Goal: Transaction & Acquisition: Obtain resource

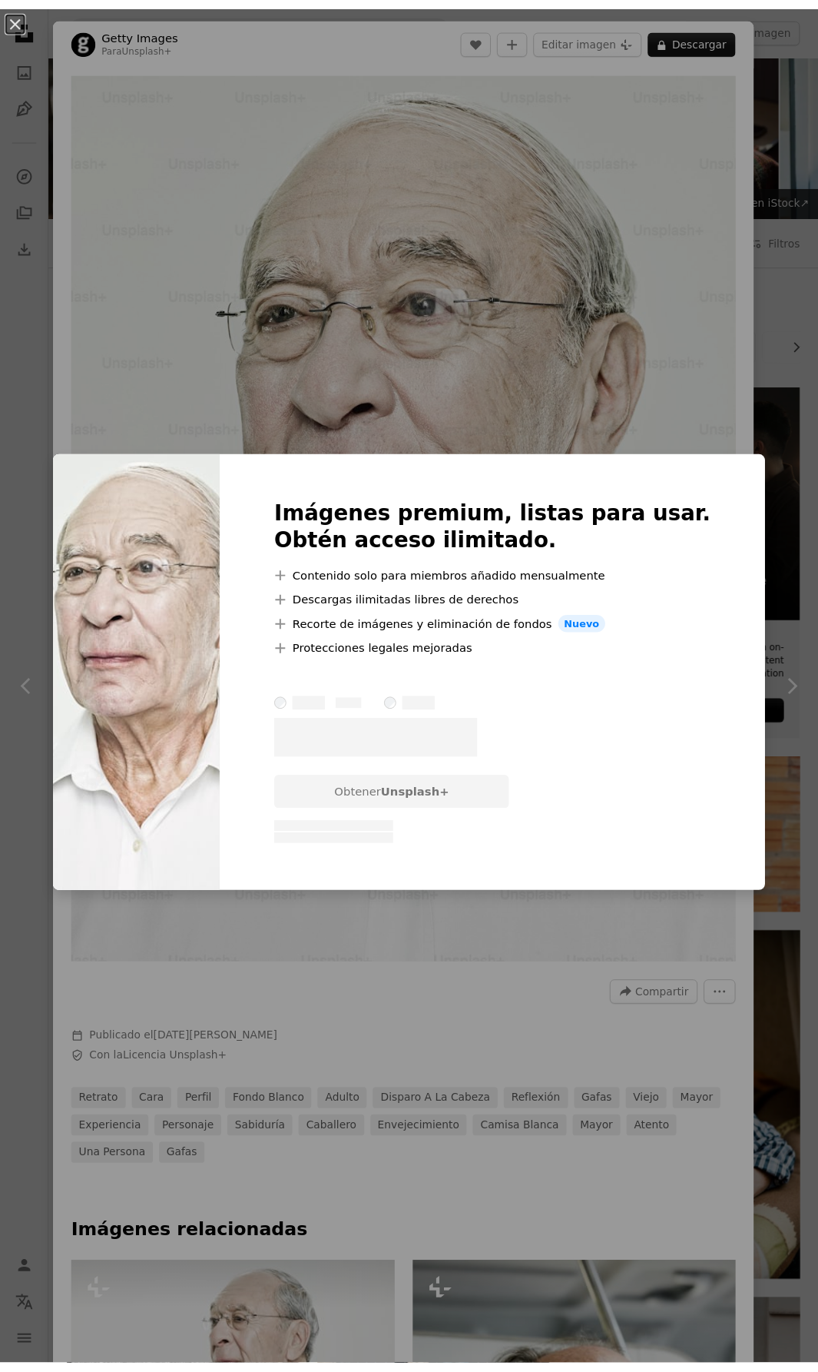
scroll to position [1768, 0]
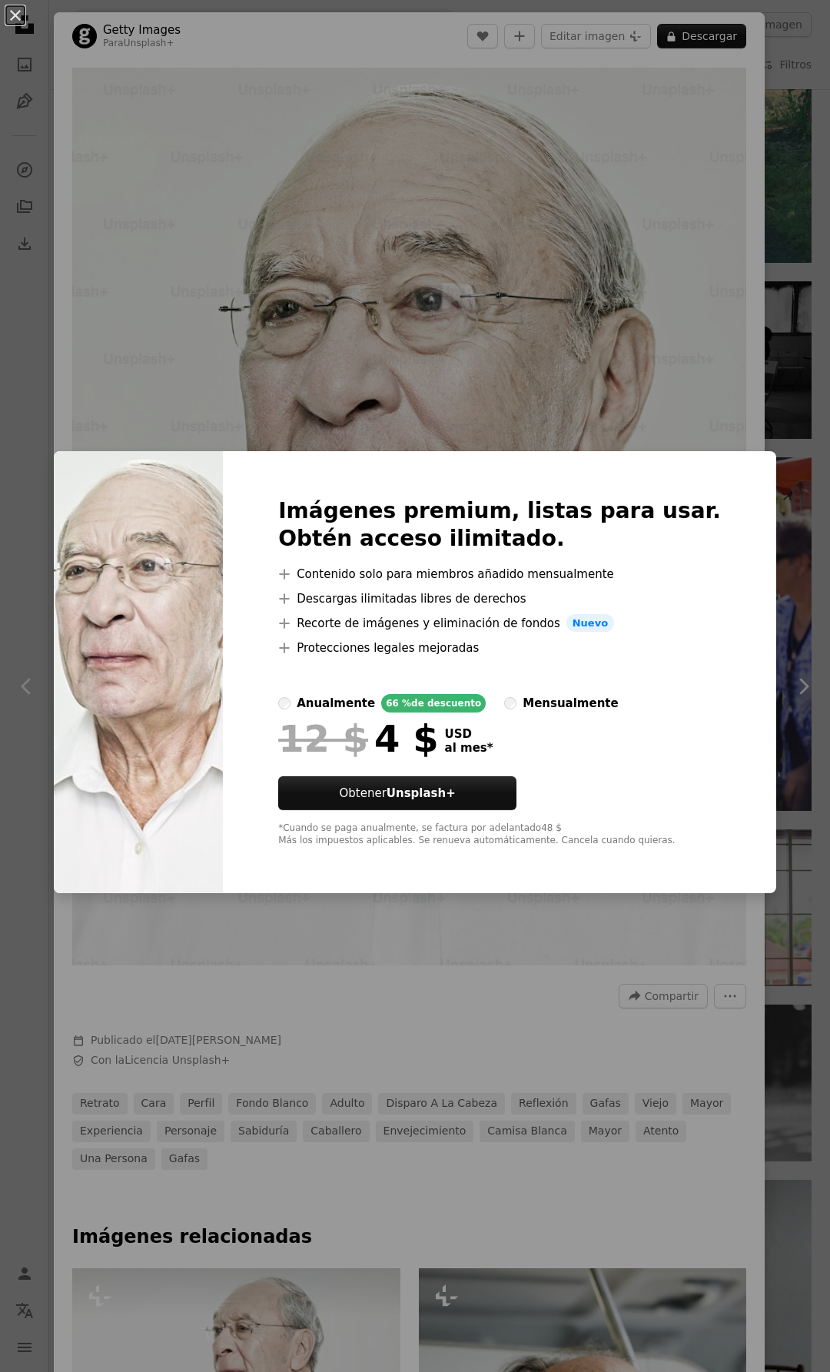
click at [628, 358] on div "An X shape Imágenes premium, listas para usar. Obtén acceso ilimitado. A plus s…" at bounding box center [415, 686] width 830 height 1372
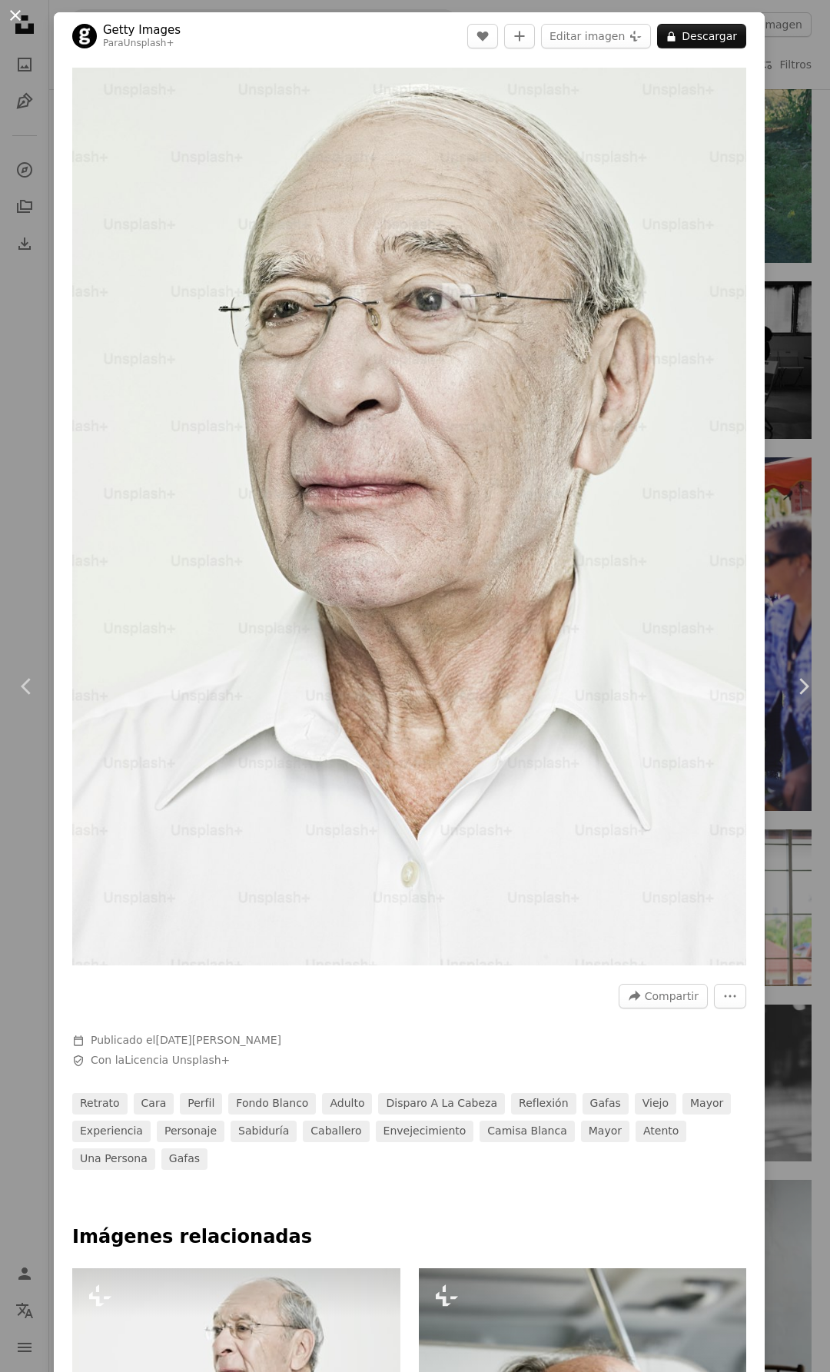
click at [15, 9] on button "An X shape" at bounding box center [15, 15] width 18 height 18
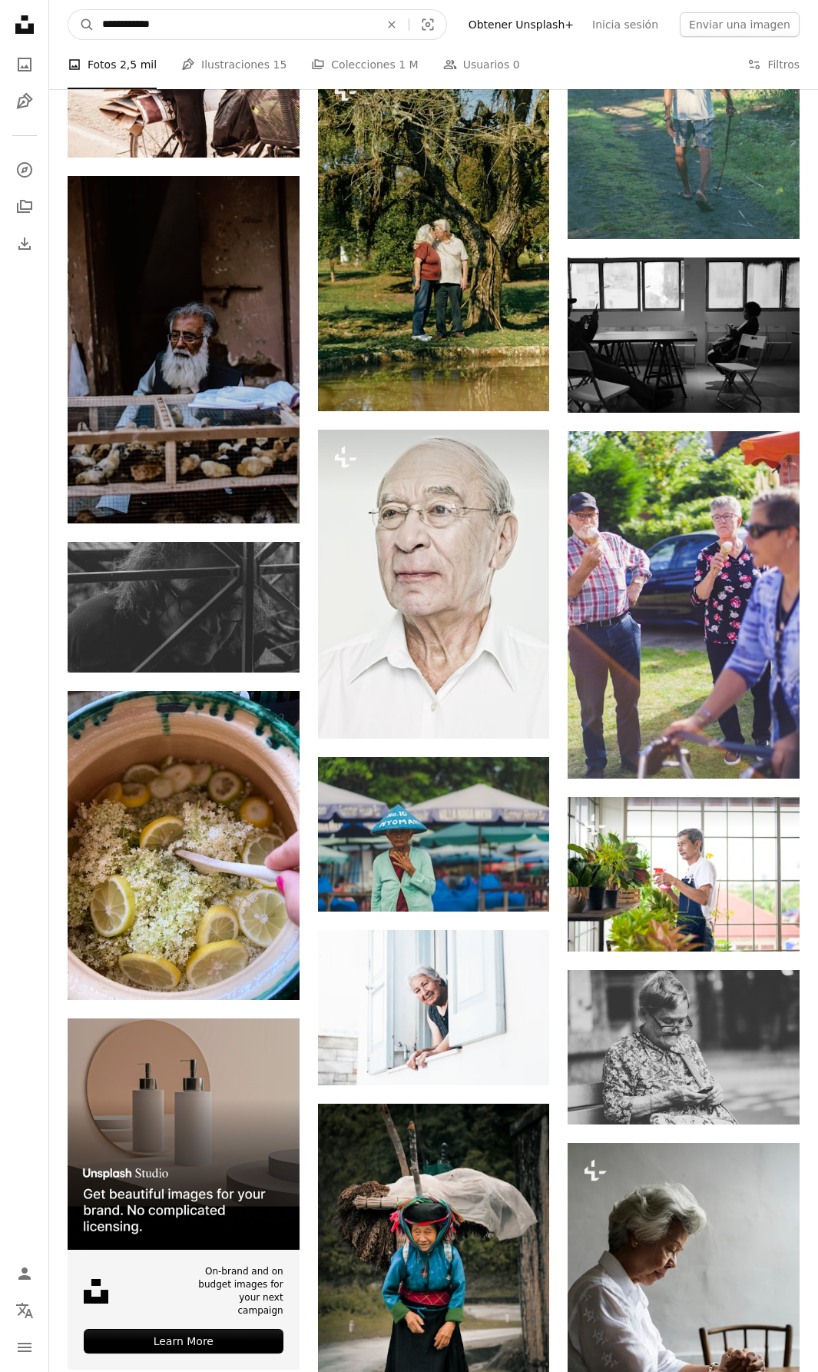
click at [181, 22] on input "**********" at bounding box center [235, 24] width 281 height 29
type input "**********"
click button "A magnifying glass" at bounding box center [81, 24] width 26 height 29
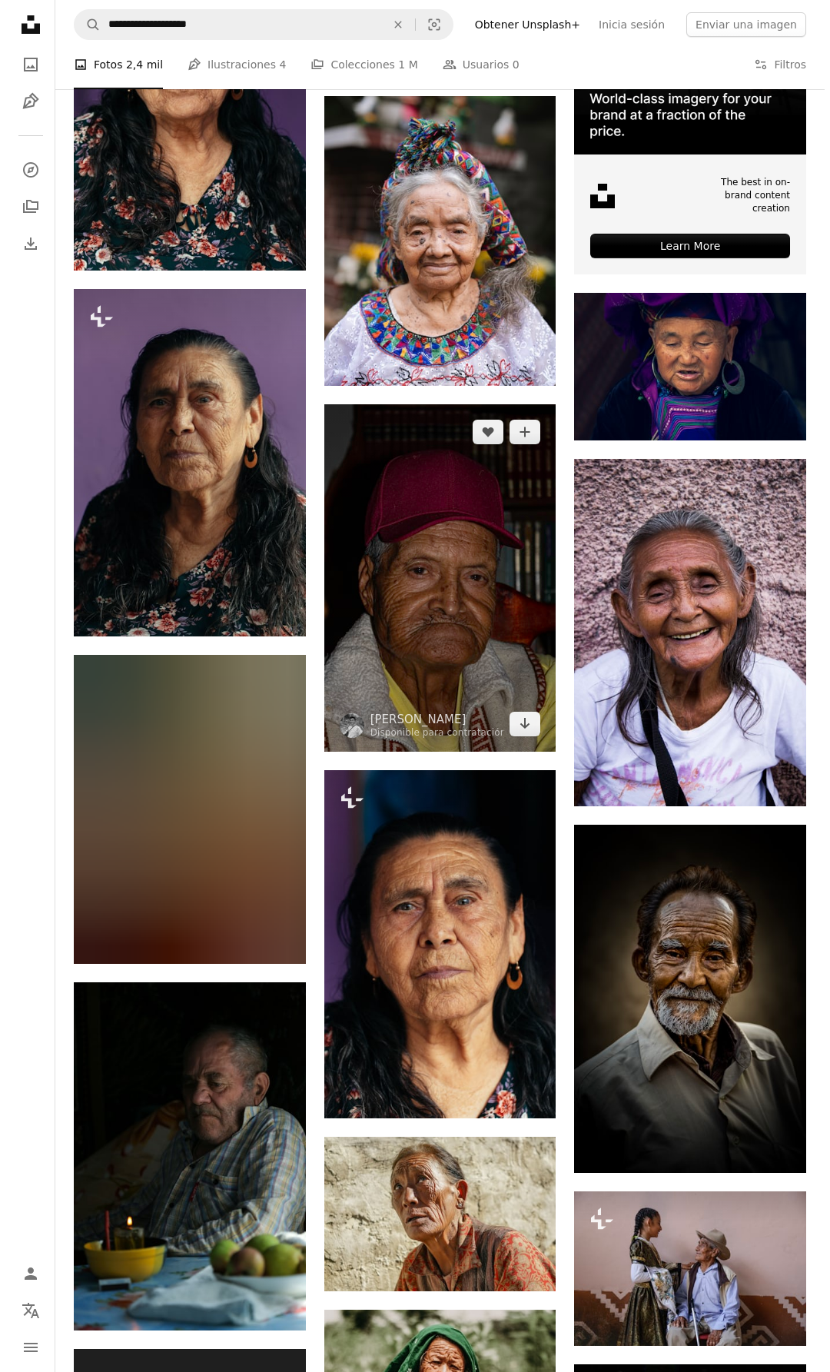
scroll to position [615, 0]
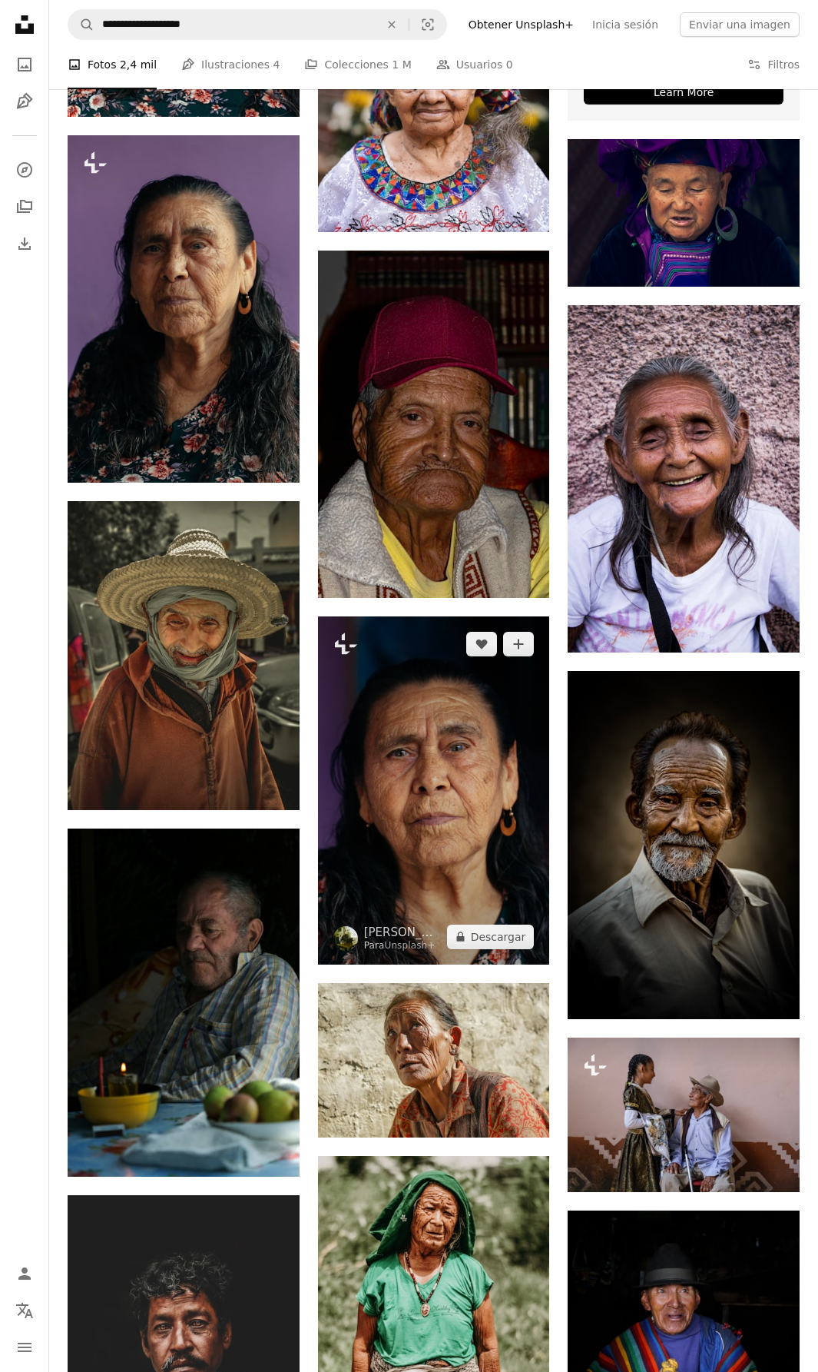
click at [478, 793] on img at bounding box center [434, 790] width 232 height 348
click at [466, 807] on img at bounding box center [434, 790] width 232 height 348
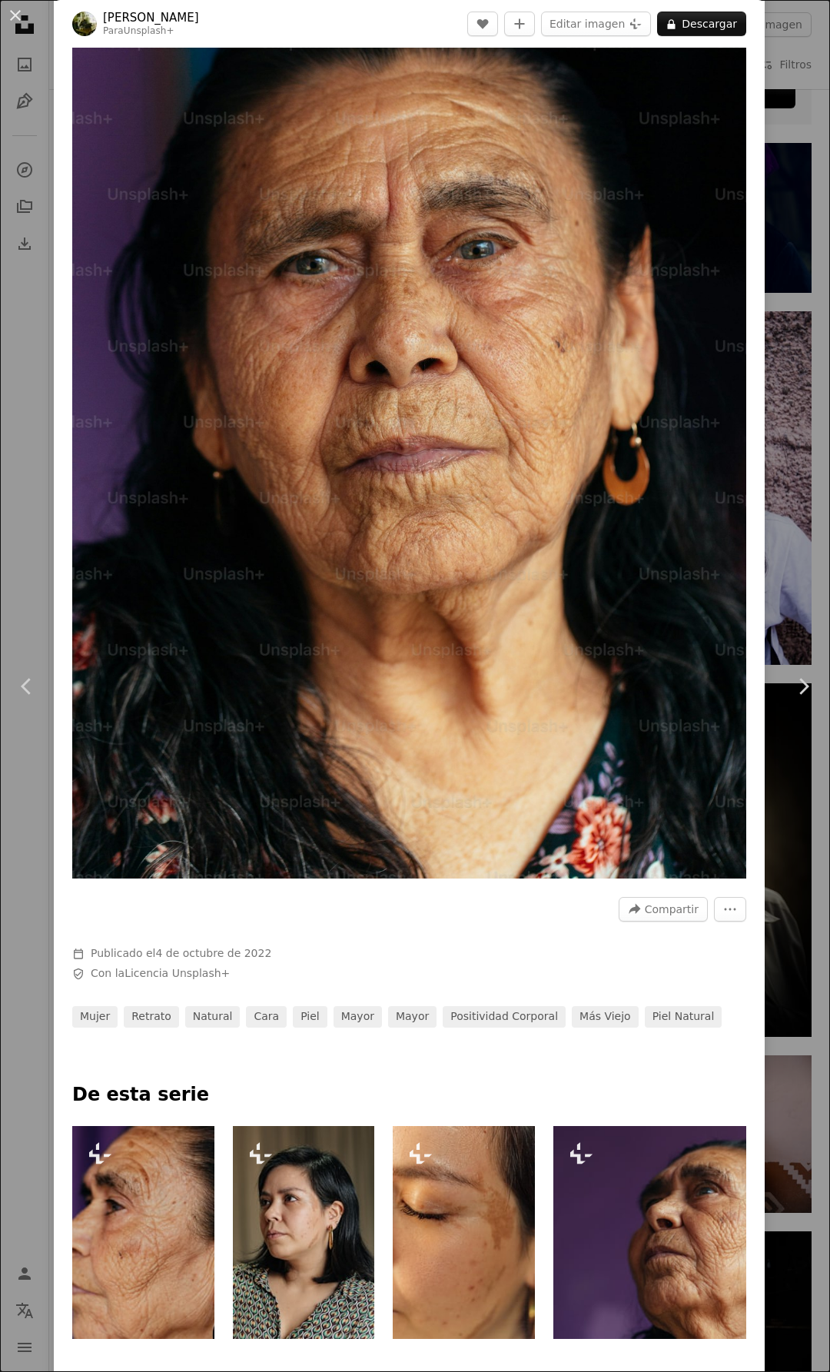
scroll to position [307, 0]
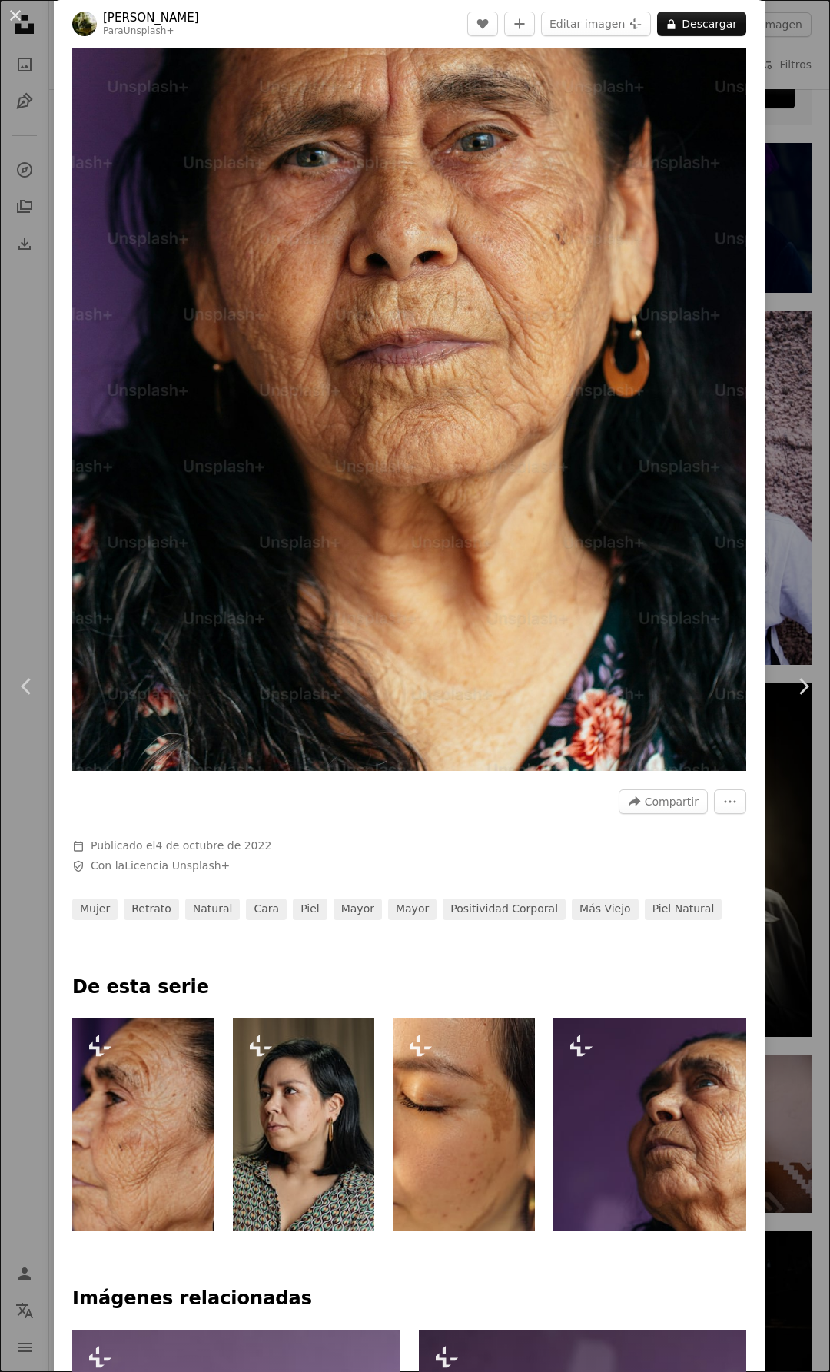
click at [158, 1149] on img at bounding box center [143, 1124] width 142 height 213
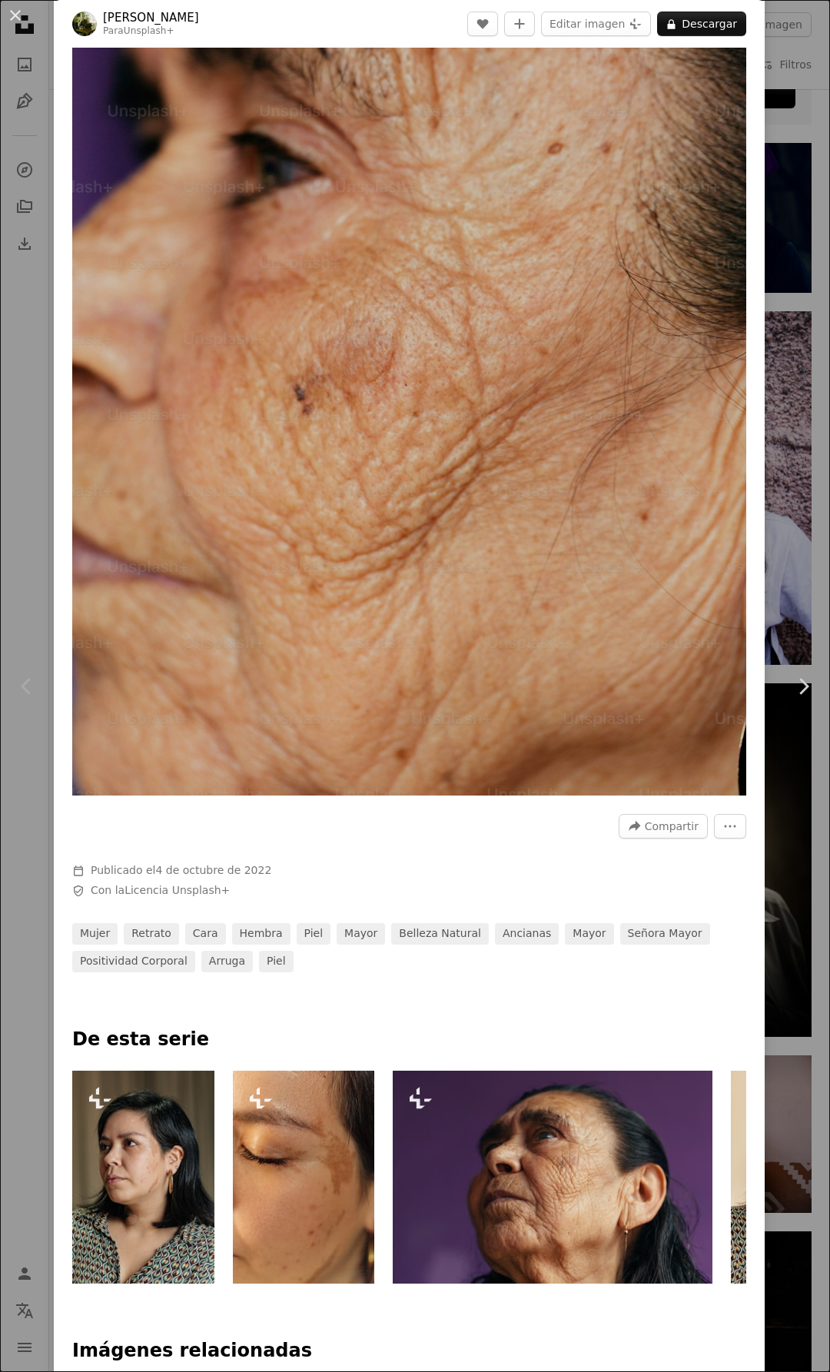
scroll to position [615, 0]
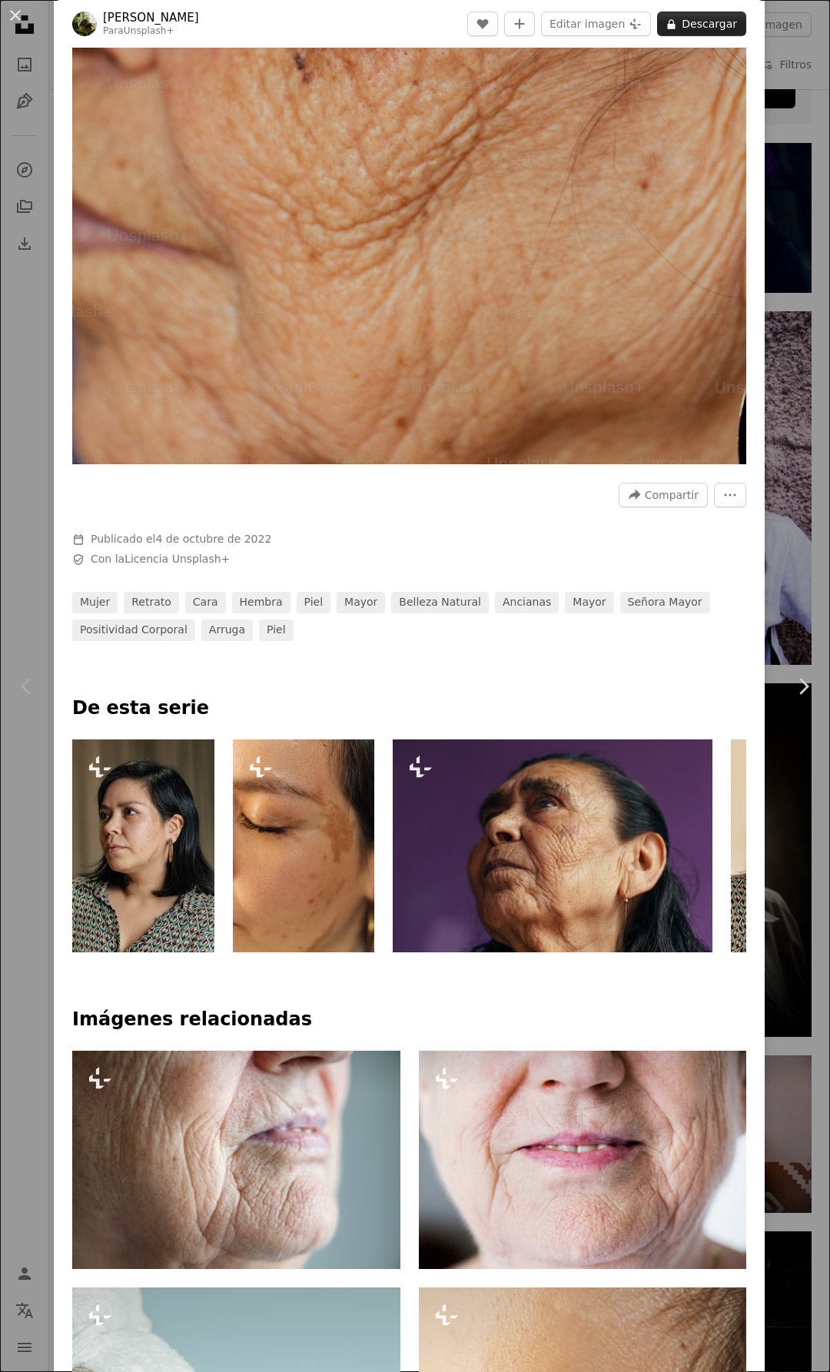
click at [702, 29] on button "A lock Descargar" at bounding box center [701, 24] width 89 height 25
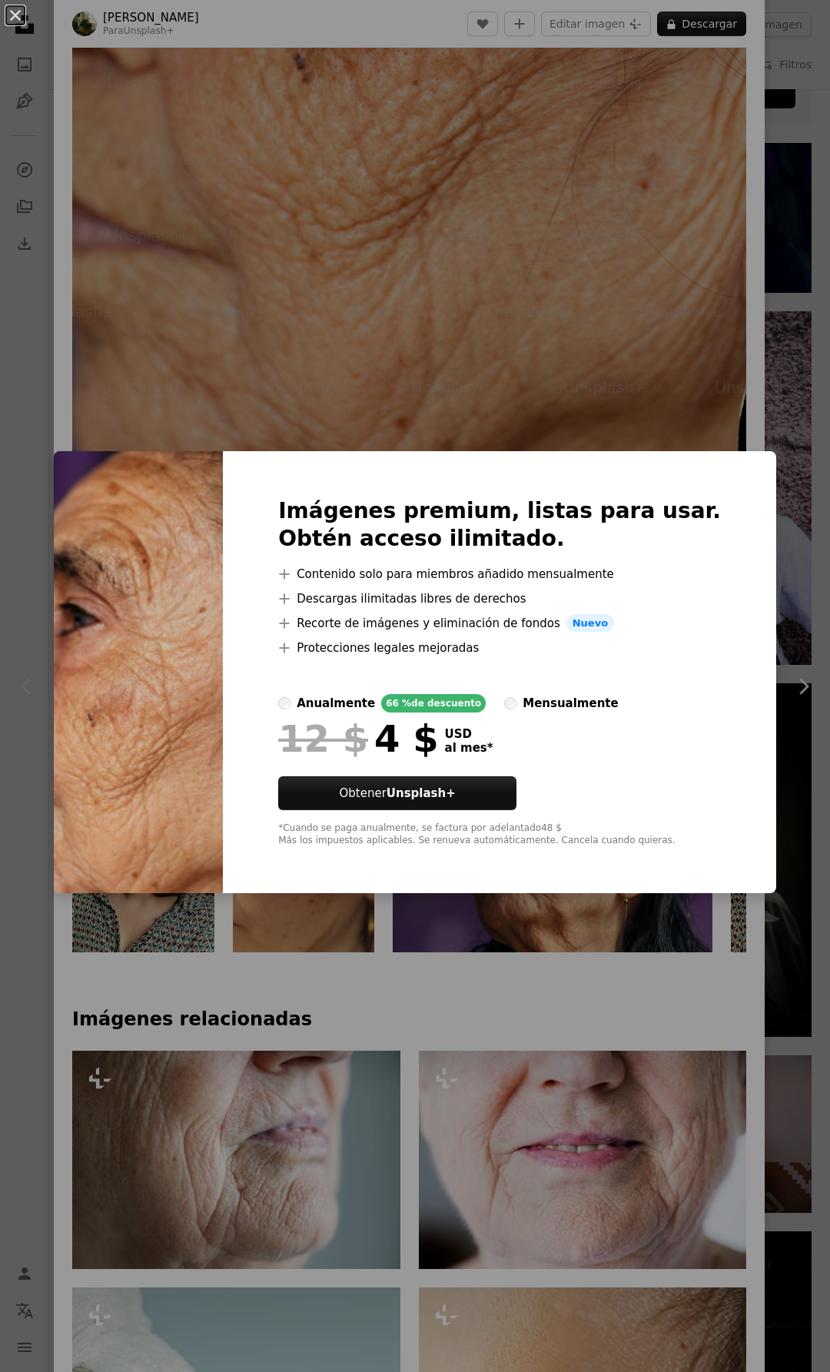
click at [554, 202] on div "An X shape Imágenes premium, listas para usar. Obtén acceso ilimitado. A plus s…" at bounding box center [415, 686] width 830 height 1372
